Goal: Task Accomplishment & Management: Complete application form

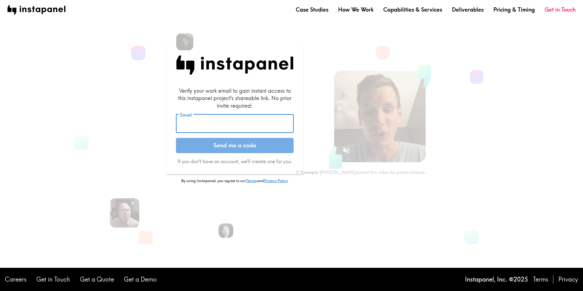
click at [228, 126] on input "Email" at bounding box center [235, 123] width 118 height 19
type input "bonniejo@samsung.com"
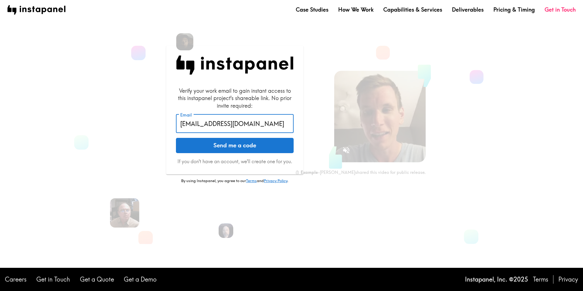
click at [222, 151] on button "Send me a code" at bounding box center [235, 145] width 118 height 15
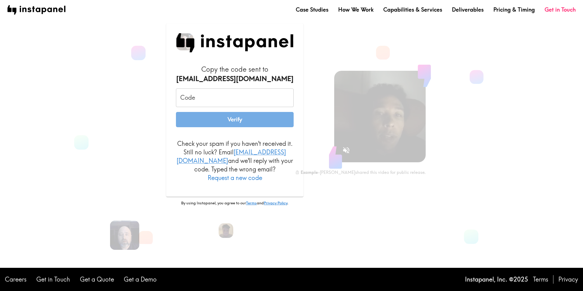
click at [213, 107] on input "Code" at bounding box center [235, 97] width 118 height 19
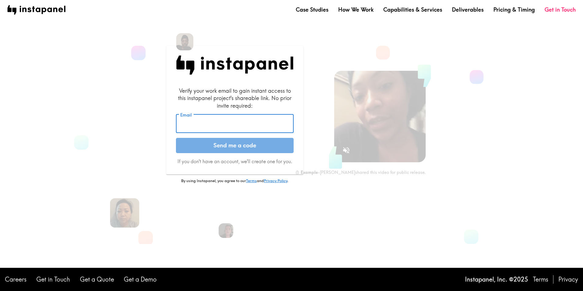
click at [229, 129] on input "Email" at bounding box center [235, 123] width 118 height 19
type input "bonniejo@samsung.com"
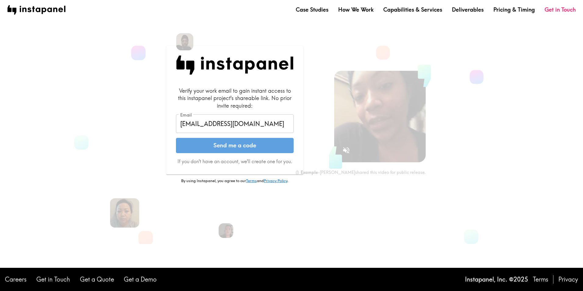
click at [259, 145] on button "Send me a code" at bounding box center [235, 145] width 118 height 15
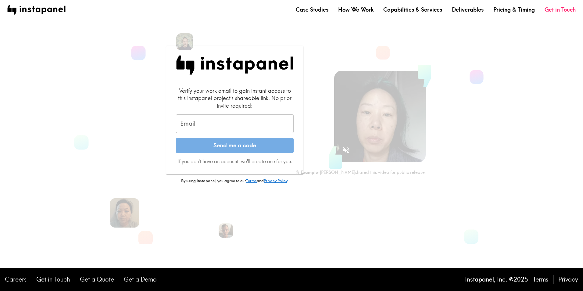
click at [228, 123] on input "Email" at bounding box center [235, 123] width 118 height 19
type input "bonniejo@samsung.com"
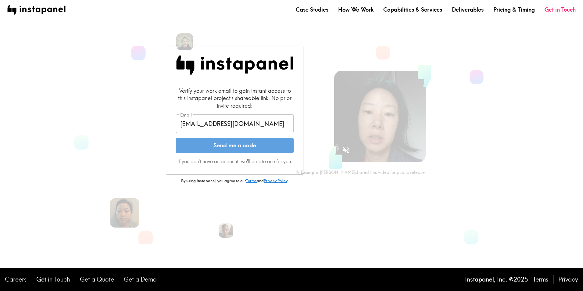
click at [265, 148] on button "Send me a code" at bounding box center [235, 145] width 118 height 15
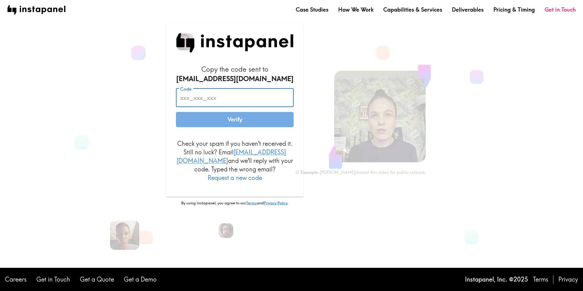
click at [190, 104] on input "Code" at bounding box center [235, 97] width 118 height 19
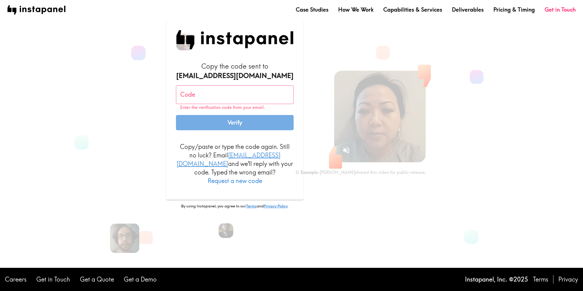
click at [250, 158] on link "codes@instapanel.com" at bounding box center [229, 159] width 104 height 16
click at [410, 164] on div "Example - Lisa shared this video for public release." at bounding box center [382, 126] width 114 height 101
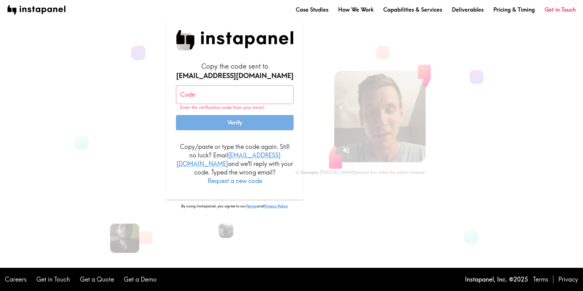
click at [188, 92] on div "Code Code Enter the verification code from your email." at bounding box center [235, 97] width 118 height 25
click at [379, 238] on section "Copy the code sent to bonniejo@samsung.com Code Code Enter the verification cod…" at bounding box center [287, 127] width 454 height 234
click at [238, 178] on button "Request a new code" at bounding box center [235, 181] width 55 height 9
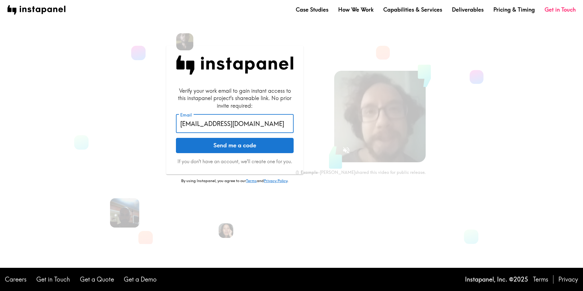
click at [224, 127] on input "bonniejo@samsung.com" at bounding box center [235, 123] width 118 height 19
click at [380, 224] on section "Verify your work email to gain instant access to this instapanel project's shar…" at bounding box center [287, 127] width 454 height 234
click at [232, 146] on button "Send me a code" at bounding box center [235, 145] width 118 height 15
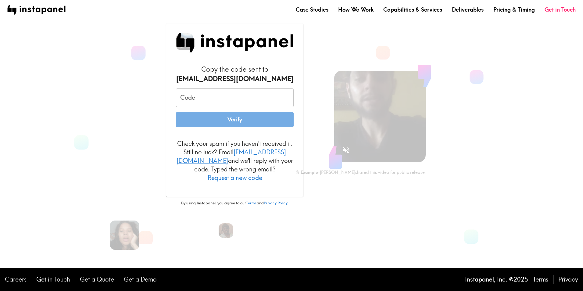
click at [371, 224] on section "Copy the code sent to bonniejo@samsung.com Code Code Verify Check your spam if …" at bounding box center [287, 127] width 454 height 234
